Goal: Task Accomplishment & Management: Use online tool/utility

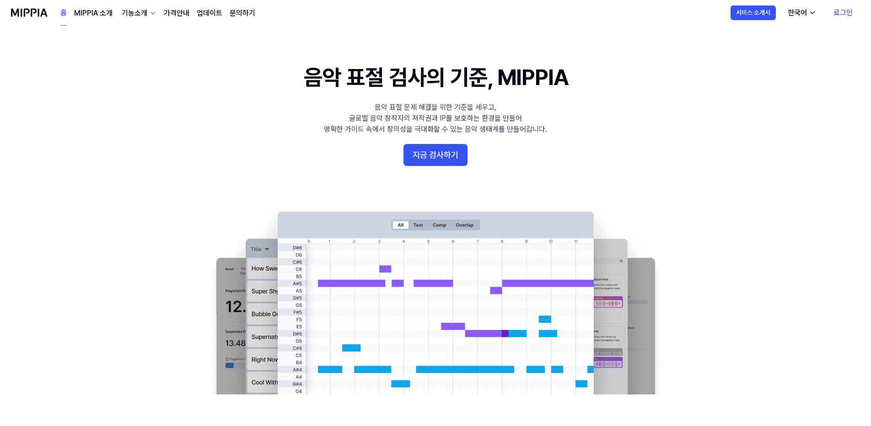
click at [844, 15] on link "로그인" at bounding box center [843, 13] width 34 height 26
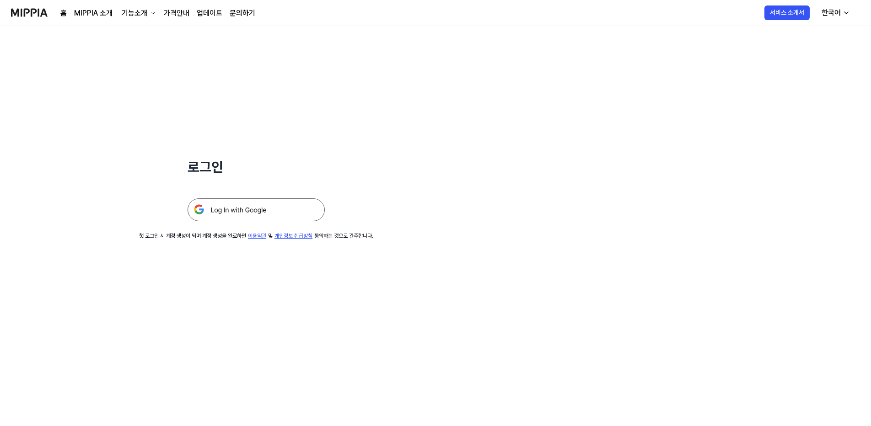
click at [232, 212] on img at bounding box center [256, 210] width 137 height 23
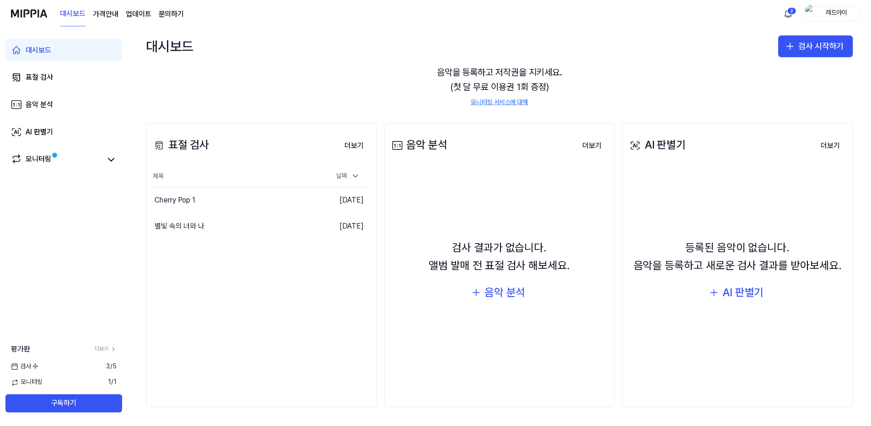
scroll to position [51, 0]
click at [506, 297] on div "음악 분석" at bounding box center [506, 292] width 41 height 17
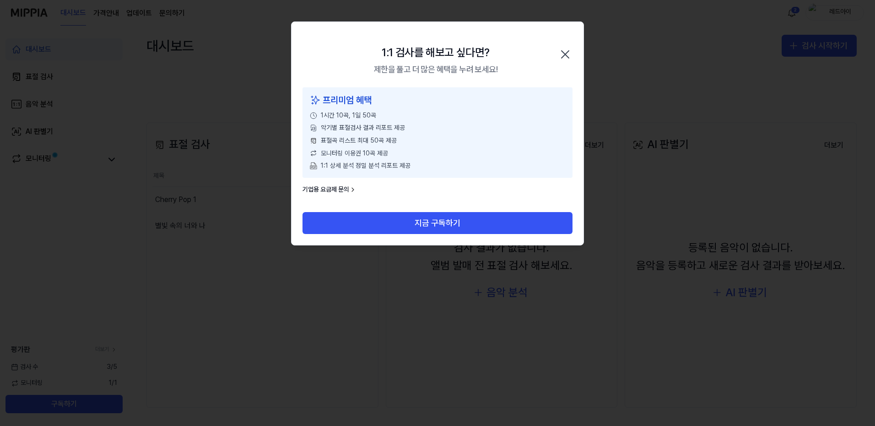
click at [564, 53] on icon "button" at bounding box center [565, 54] width 15 height 15
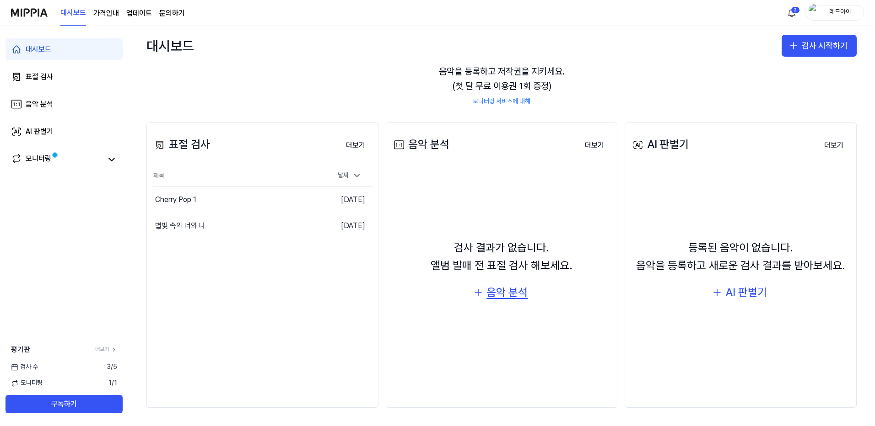
click at [478, 290] on icon "button" at bounding box center [478, 293] width 0 height 6
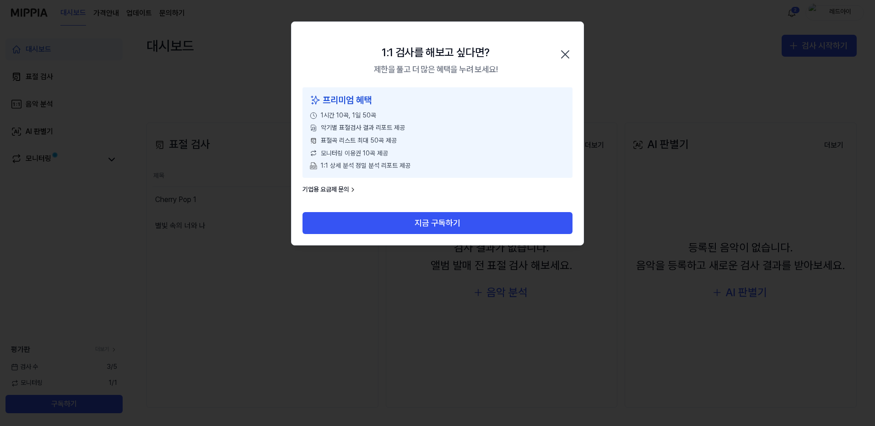
click at [565, 54] on icon "button" at bounding box center [565, 54] width 15 height 15
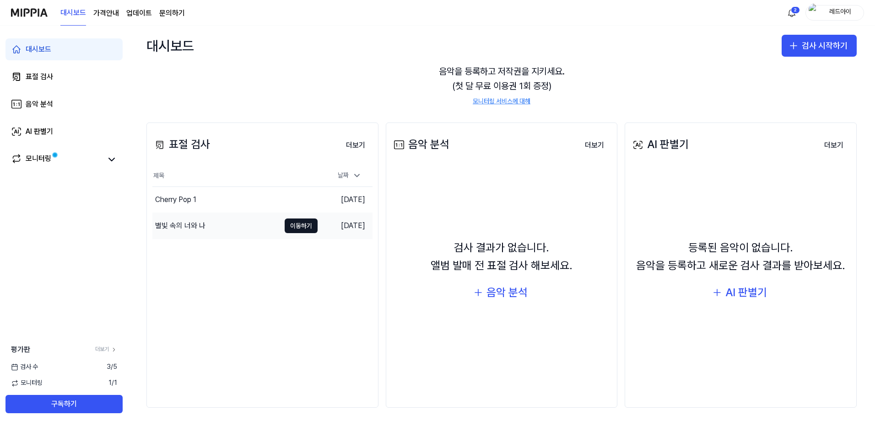
click at [179, 226] on div "별빛 속의 너와 나" at bounding box center [180, 225] width 50 height 11
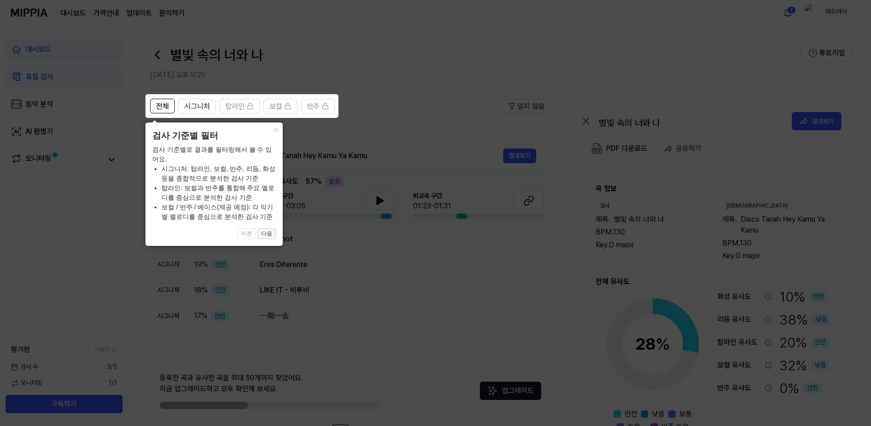
click at [270, 233] on button "다음" at bounding box center [267, 234] width 18 height 11
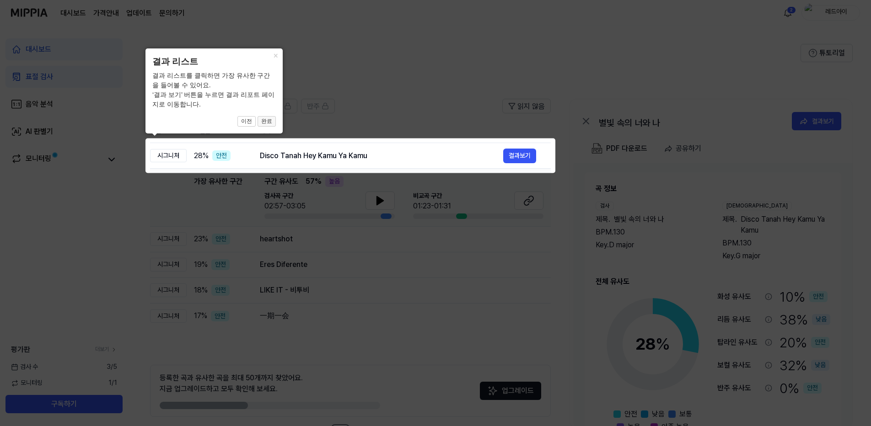
click at [269, 120] on button "완료" at bounding box center [267, 121] width 18 height 11
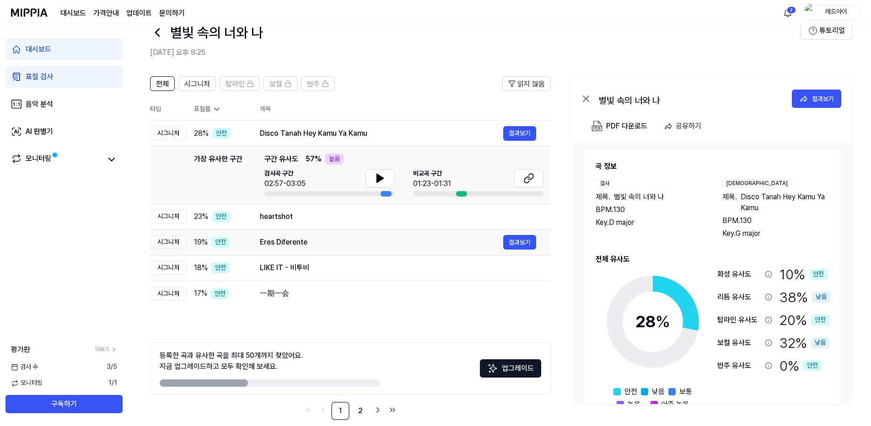
scroll to position [35, 0]
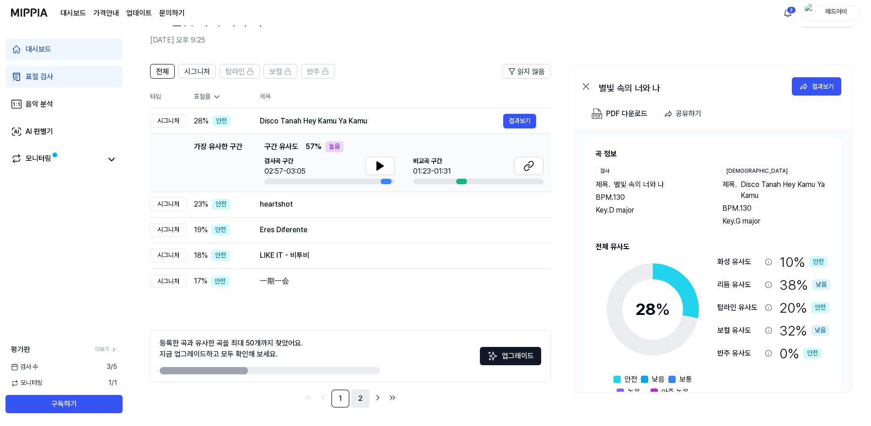
click at [359, 400] on link "2" at bounding box center [360, 399] width 18 height 18
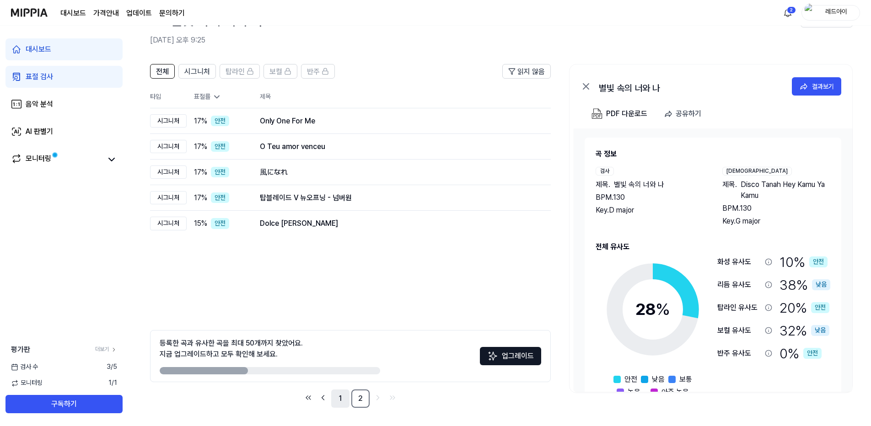
click at [343, 398] on link "1" at bounding box center [340, 399] width 18 height 18
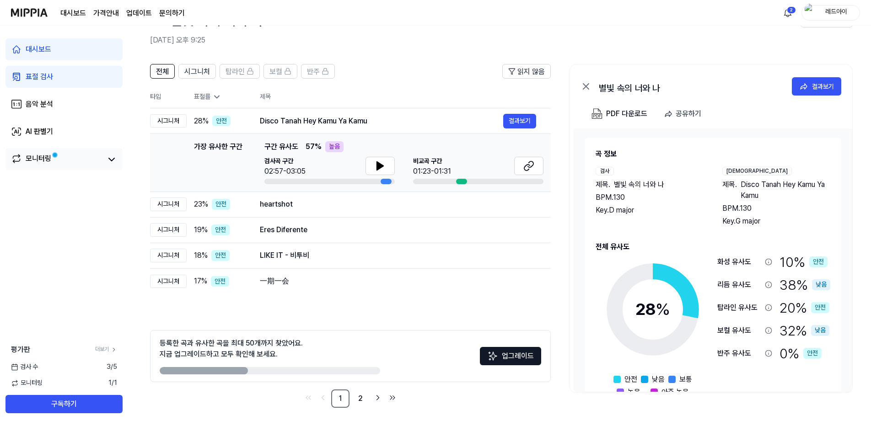
click at [38, 156] on div "모니터링" at bounding box center [39, 159] width 26 height 13
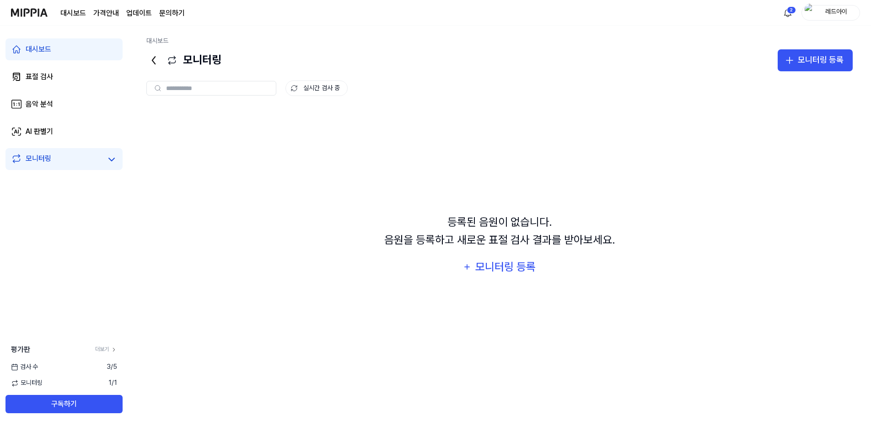
scroll to position [0, 0]
click at [511, 268] on div "모니터링 등록" at bounding box center [507, 266] width 62 height 17
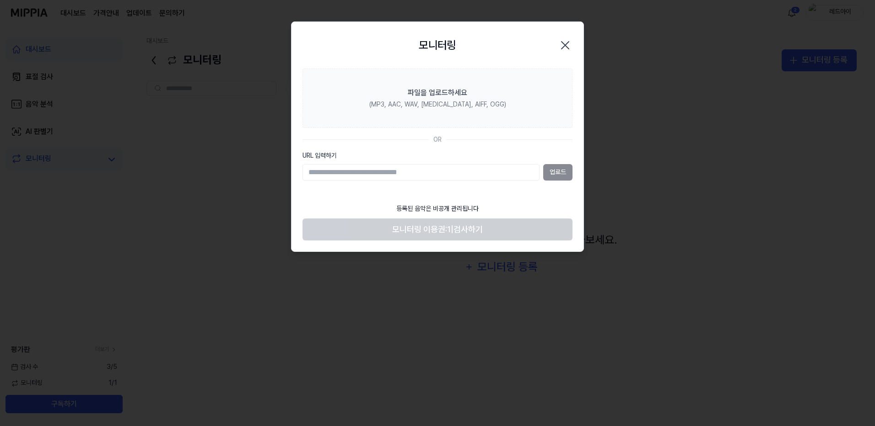
click at [568, 44] on icon "button" at bounding box center [565, 45] width 15 height 15
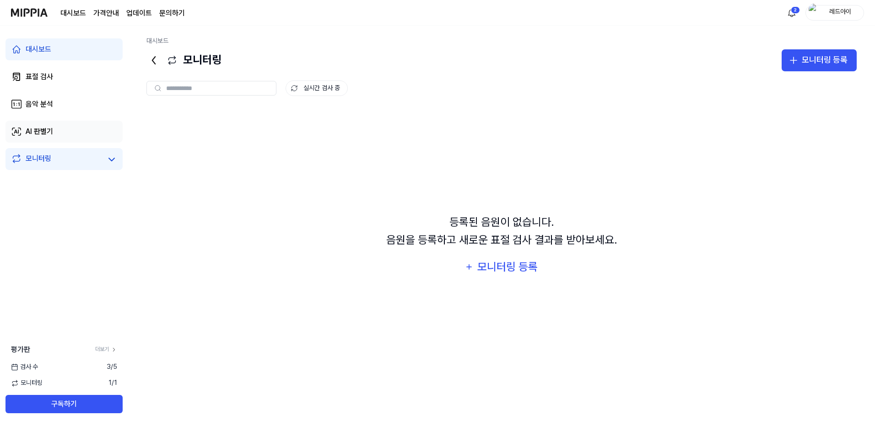
click at [48, 133] on div "AI 판별기" at bounding box center [39, 131] width 27 height 11
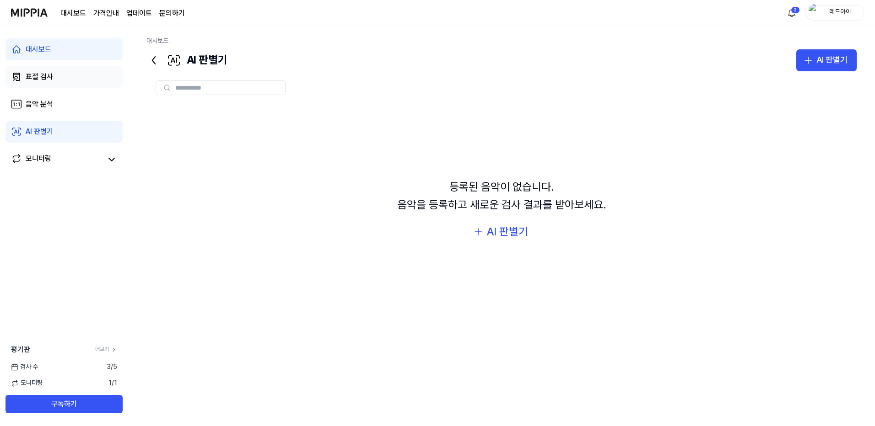
click at [38, 80] on div "표절 검사" at bounding box center [39, 76] width 27 height 11
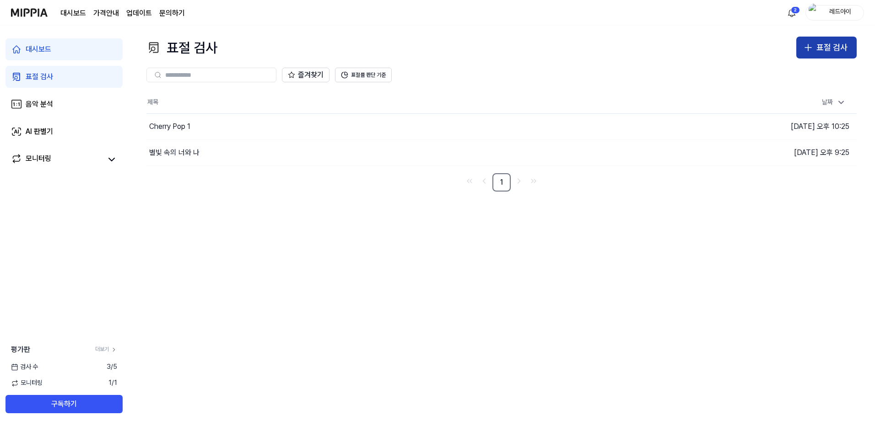
click at [830, 48] on div "표절 검사" at bounding box center [831, 47] width 31 height 13
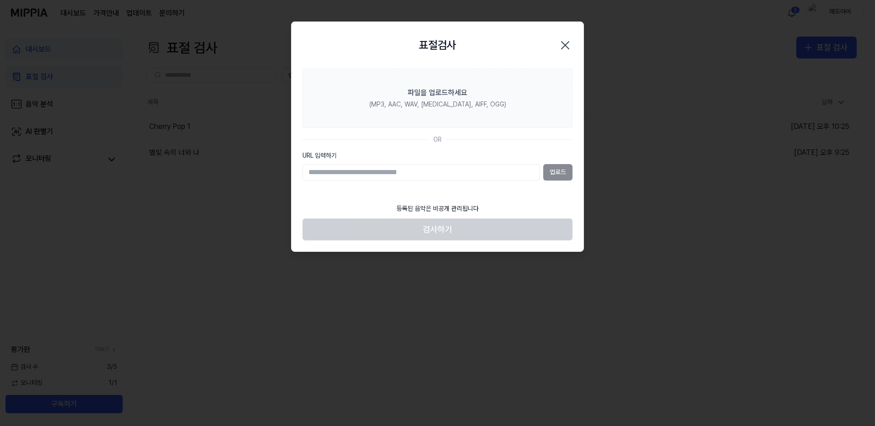
click at [408, 170] on input "URL 입력하기" at bounding box center [420, 172] width 237 height 16
paste input "**********"
type input "**********"
click at [550, 173] on button "업로드" at bounding box center [557, 172] width 29 height 16
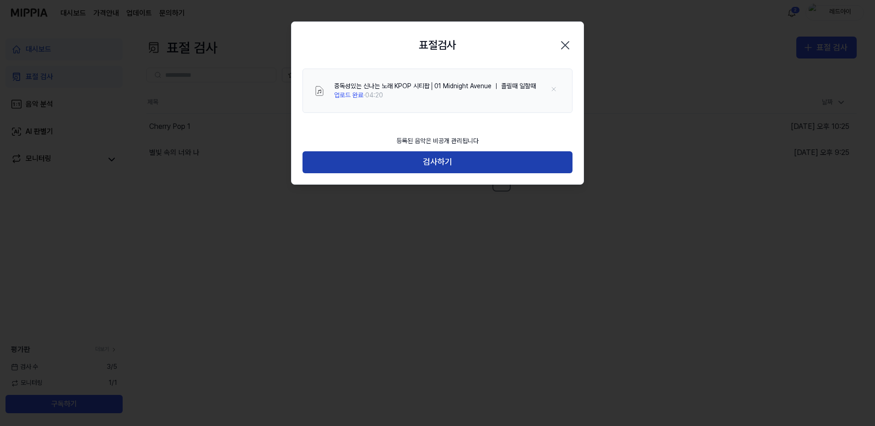
click at [450, 163] on button "검사하기" at bounding box center [437, 162] width 270 height 22
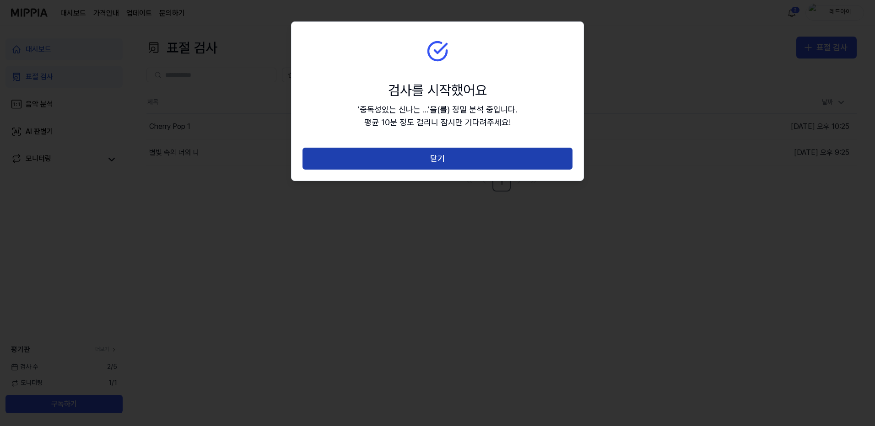
click at [445, 161] on button "닫기" at bounding box center [437, 159] width 270 height 22
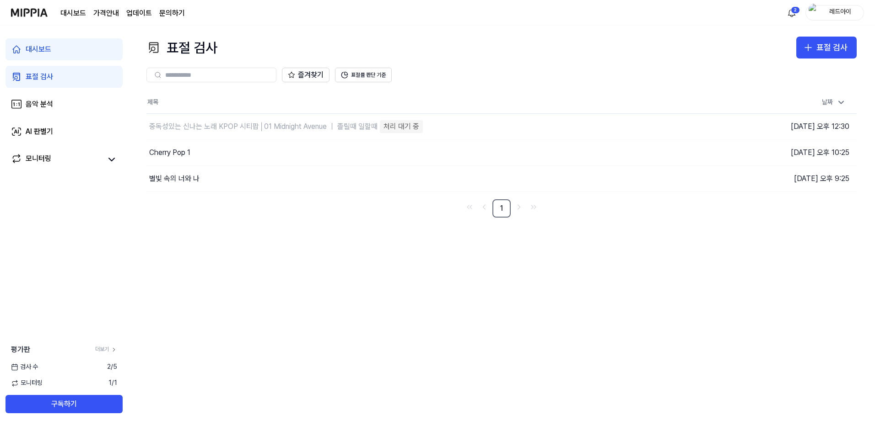
click at [34, 78] on div "표절 검사" at bounding box center [39, 76] width 27 height 11
click at [37, 54] on div "대시보드" at bounding box center [39, 49] width 26 height 11
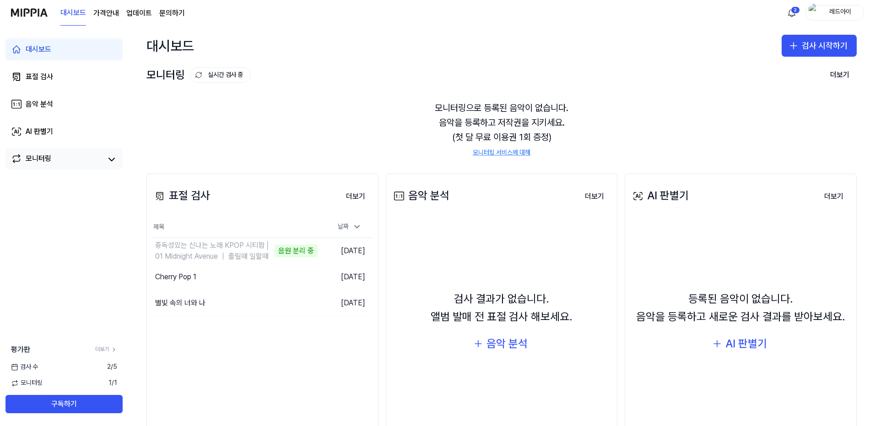
click at [81, 162] on link "모니터링" at bounding box center [56, 159] width 91 height 13
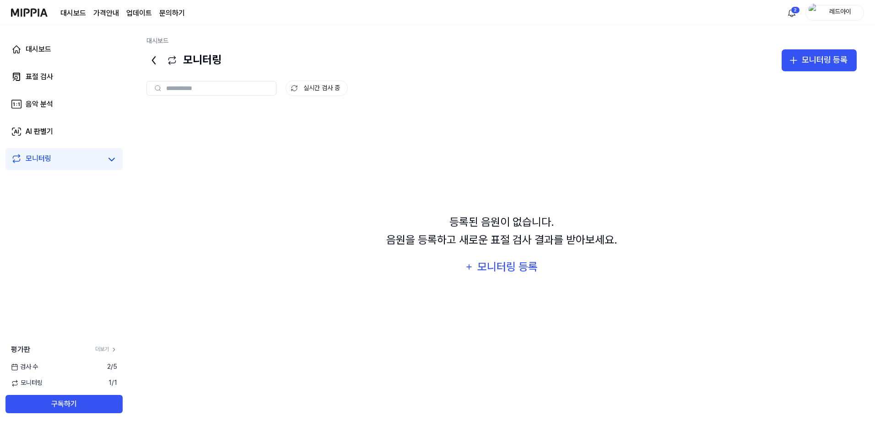
click at [22, 383] on span "모니터링" at bounding box center [27, 383] width 32 height 9
click at [108, 349] on link "더보기" at bounding box center [106, 350] width 22 height 8
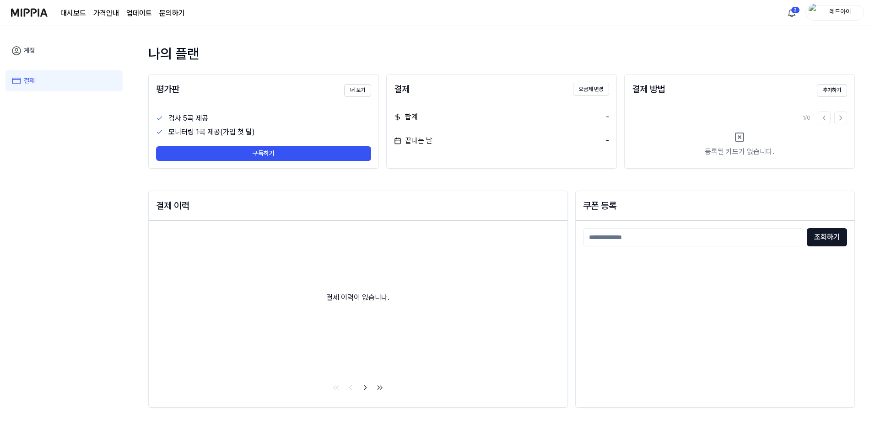
click at [19, 54] on icon at bounding box center [16, 51] width 8 height 8
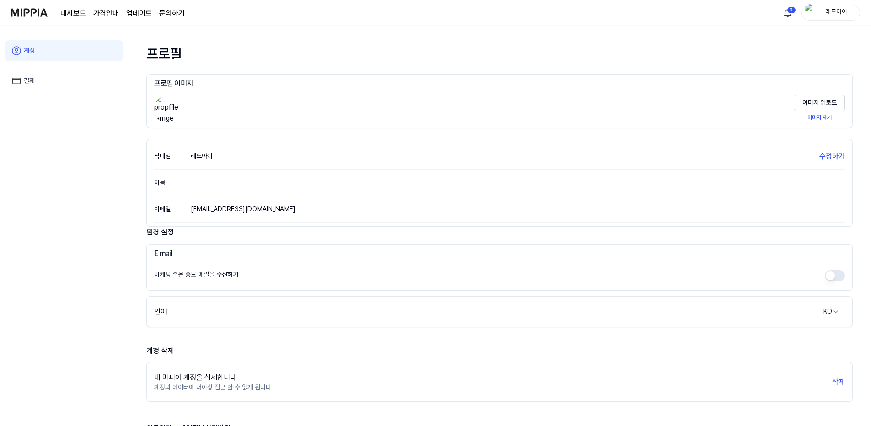
click at [102, 13] on page\) "가격안내" at bounding box center [106, 13] width 26 height 11
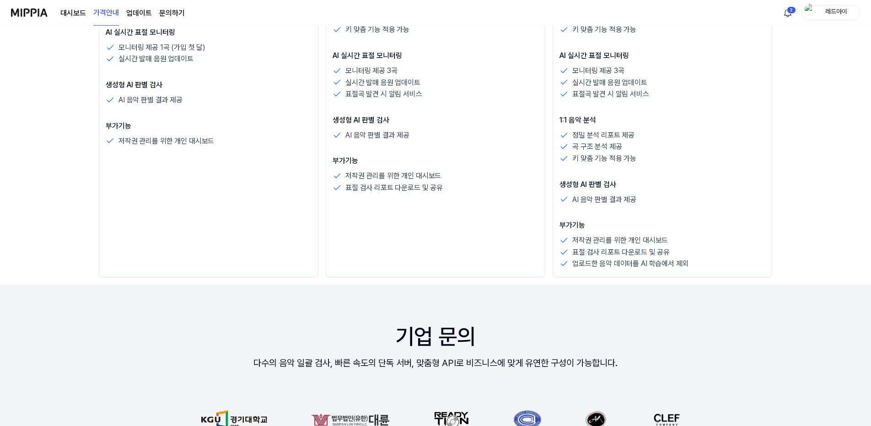
scroll to position [412, 0]
